Goal: Transaction & Acquisition: Purchase product/service

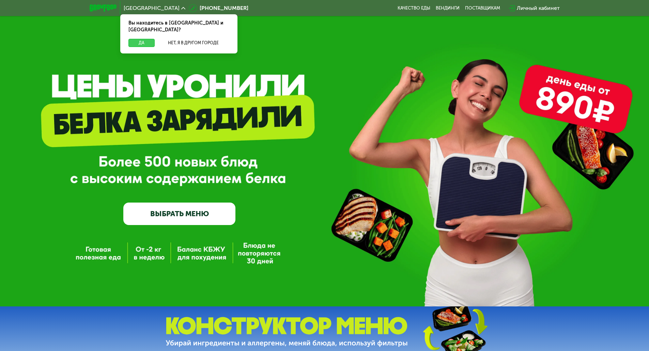
click at [147, 39] on button "Да" at bounding box center [141, 43] width 26 height 8
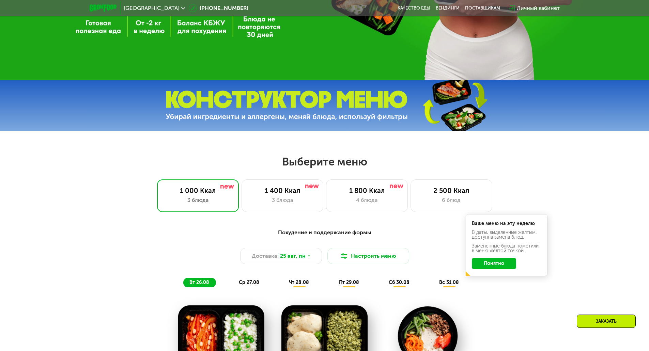
scroll to position [238, 0]
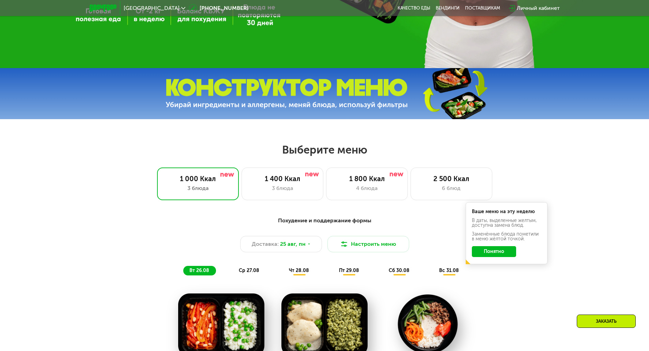
click at [339, 86] on img at bounding box center [286, 94] width 242 height 30
click at [329, 108] on img at bounding box center [286, 94] width 242 height 30
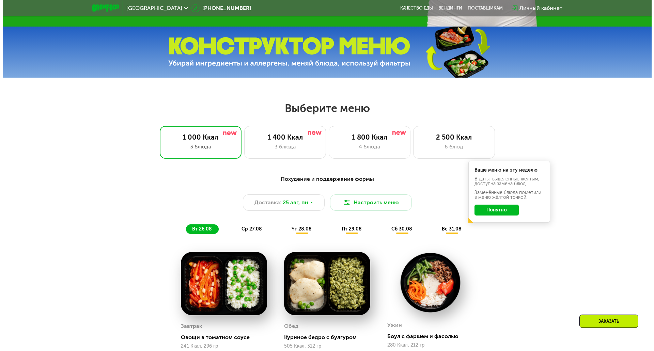
scroll to position [340, 0]
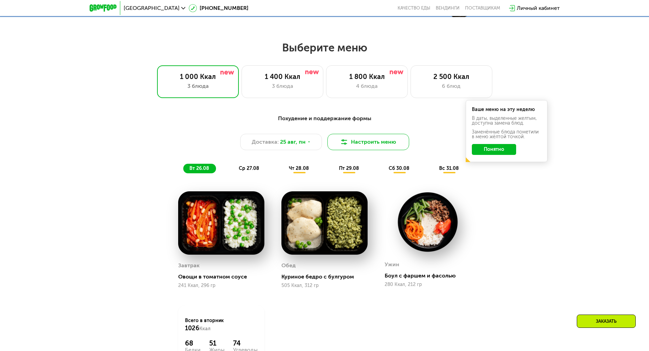
click at [364, 142] on button "Настроить меню" at bounding box center [368, 142] width 82 height 16
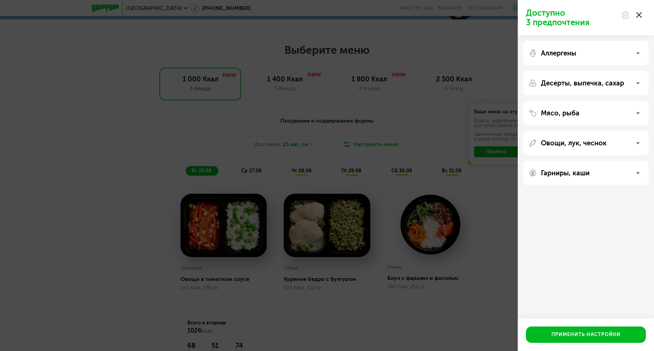
click at [580, 114] on div "Мясо, рыба" at bounding box center [585, 113] width 114 height 8
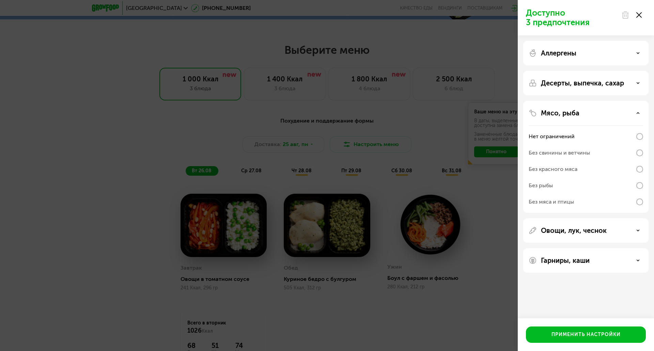
click at [611, 194] on div "Без рыбы" at bounding box center [585, 202] width 114 height 16
click at [575, 257] on p "Гарниры, каши" at bounding box center [565, 260] width 49 height 8
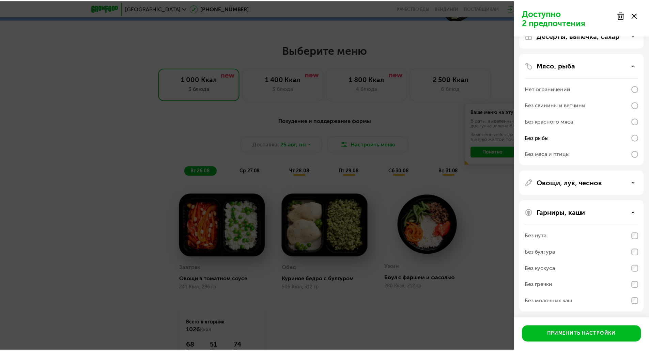
scroll to position [49, 0]
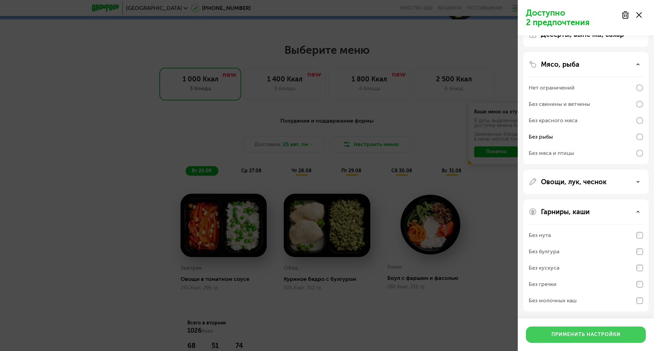
click at [573, 328] on button "Применить настройки" at bounding box center [586, 335] width 120 height 16
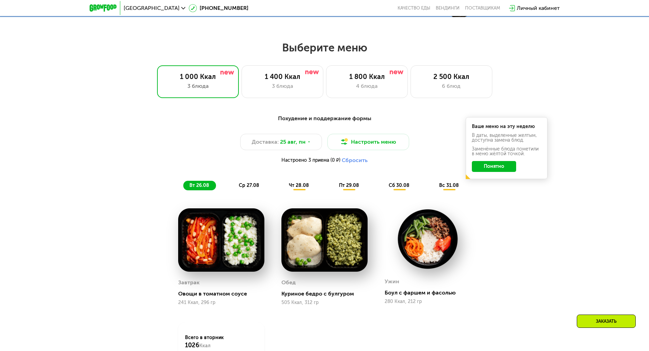
click at [504, 170] on button "Понятно" at bounding box center [494, 166] width 44 height 11
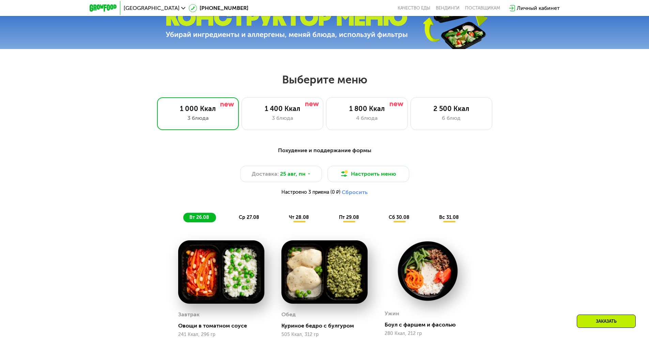
scroll to position [306, 0]
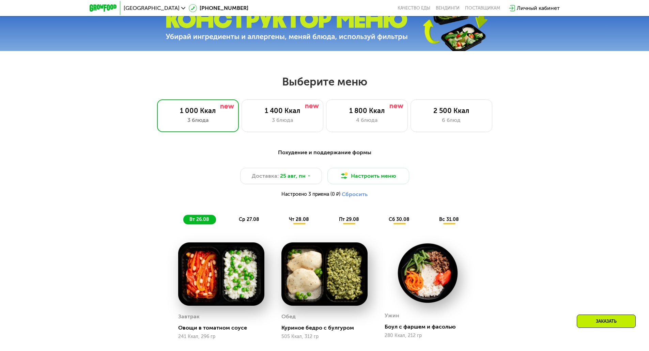
drag, startPoint x: 355, startPoint y: 198, endPoint x: 523, endPoint y: 177, distance: 169.2
click at [523, 177] on div "Доставка: [DATE] Настроить меню Настроено 3 приема (0 ₽) Сбросить" at bounding box center [324, 184] width 403 height 33
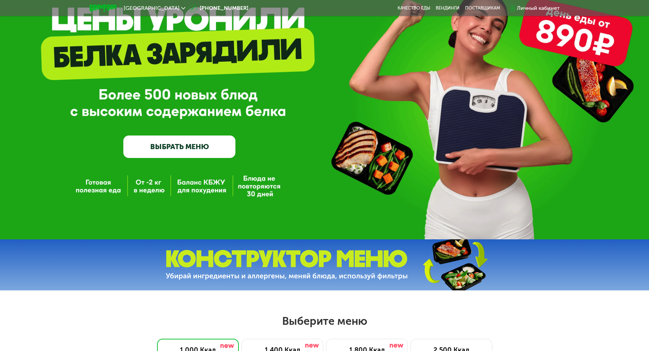
scroll to position [0, 0]
